Goal: Find specific page/section

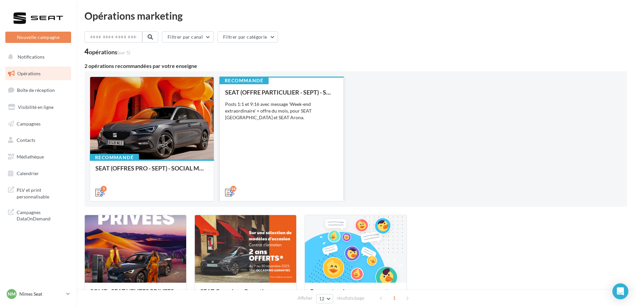
click at [286, 137] on div "SEAT (OFFRE PARTICULIER - SEPT) - SOCIAL MEDIA Posts 1:1 et 9:16 avec message '…" at bounding box center [281, 142] width 113 height 106
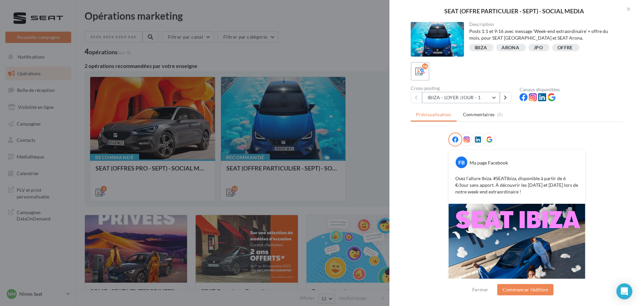
click at [491, 95] on button "IBIZA - LOYER /JOUR - 1" at bounding box center [461, 97] width 78 height 11
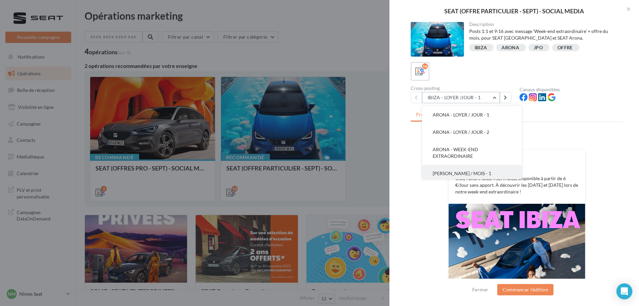
scroll to position [100, 0]
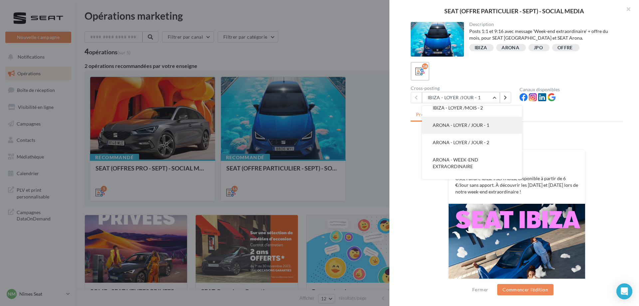
click at [489, 119] on button "ARONA - LOYER / JOUR - 1" at bounding box center [472, 124] width 100 height 17
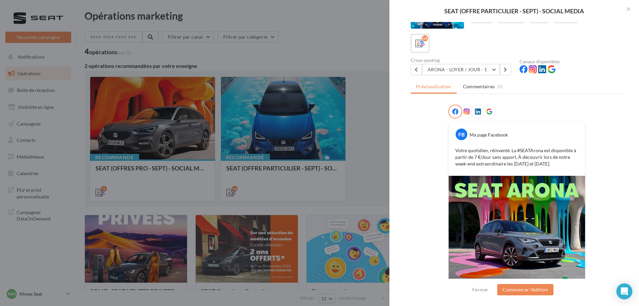
scroll to position [65, 0]
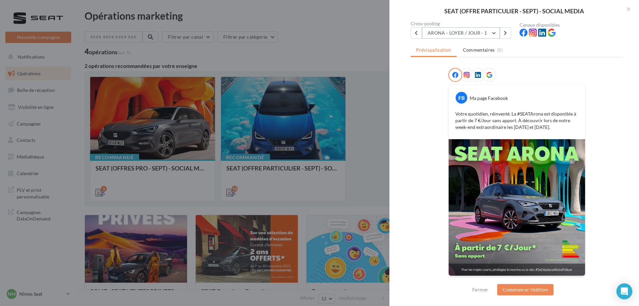
click at [476, 36] on button "ARONA - LOYER / JOUR - 1" at bounding box center [461, 32] width 78 height 11
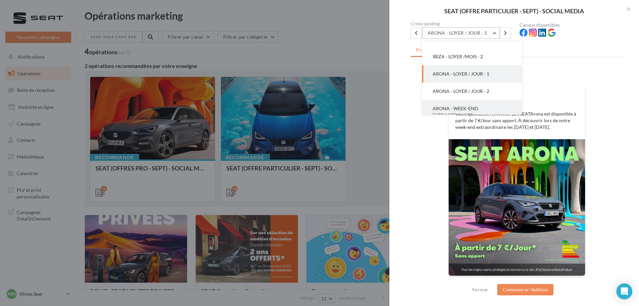
scroll to position [120, 0]
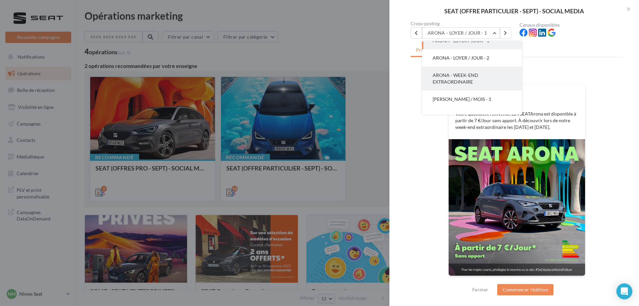
click at [484, 81] on button "ARONA - WEEK-END EXTRAORDINAIRE" at bounding box center [472, 79] width 100 height 24
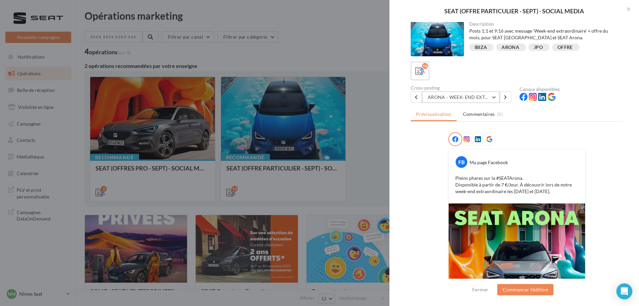
scroll to position [0, 0]
click at [476, 95] on button "ARONA - WEEK-END EXTRAORDINAIRE" at bounding box center [461, 97] width 78 height 11
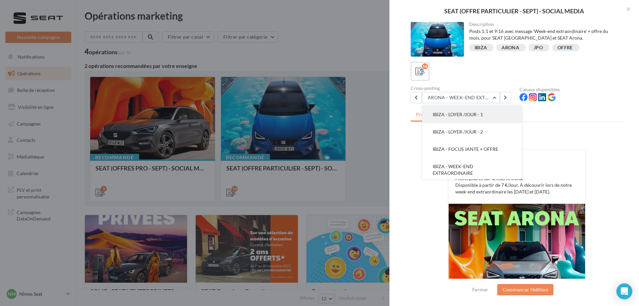
click at [468, 116] on span "IBIZA - LOYER /JOUR - 1" at bounding box center [457, 114] width 50 height 6
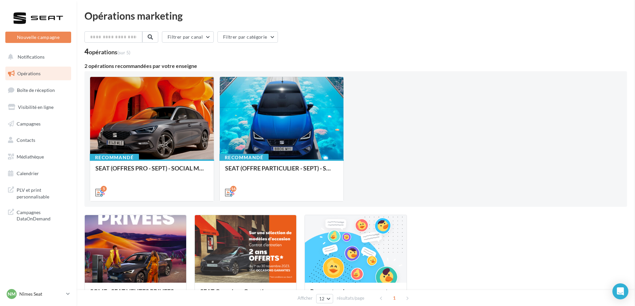
click at [47, 290] on div "Nm Nîmes Seat SEAT-NIMES" at bounding box center [35, 294] width 57 height 10
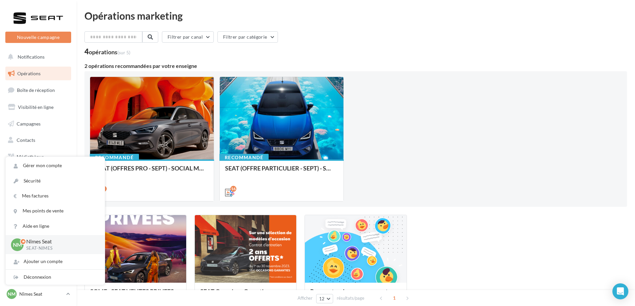
click at [67, 245] on p "Nîmes Seat" at bounding box center [60, 242] width 68 height 8
click at [44, 295] on p "Nîmes Seat" at bounding box center [41, 293] width 44 height 7
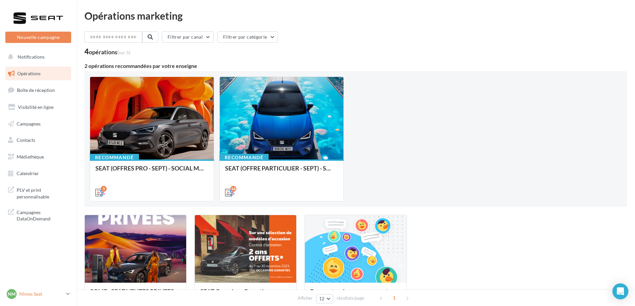
click at [48, 293] on p "Nîmes Seat" at bounding box center [41, 293] width 44 height 7
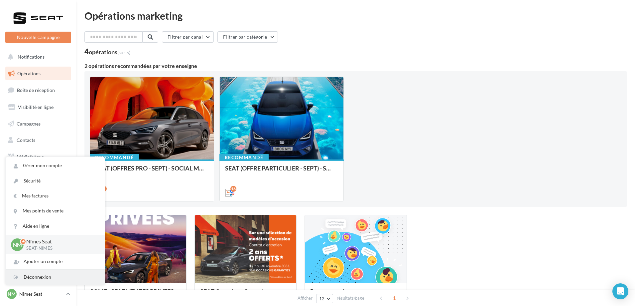
click at [42, 274] on div "Déconnexion" at bounding box center [55, 276] width 99 height 15
